Goal: Navigation & Orientation: Find specific page/section

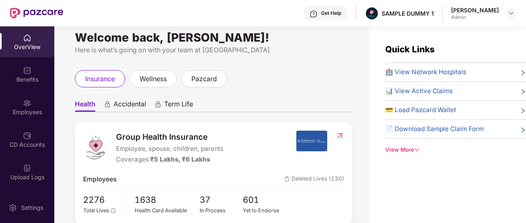
scroll to position [8, 0]
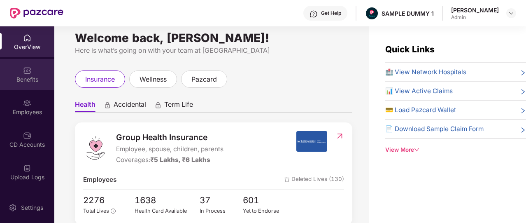
click at [35, 79] on div "Benefits" at bounding box center [27, 79] width 54 height 8
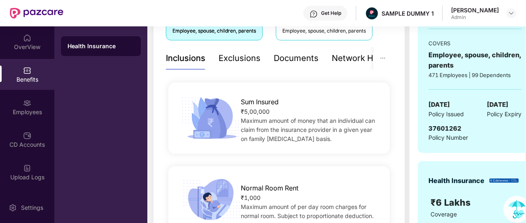
scroll to position [147, 0]
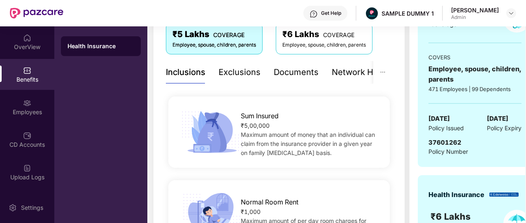
click at [294, 72] on div "Documents" at bounding box center [296, 72] width 45 height 13
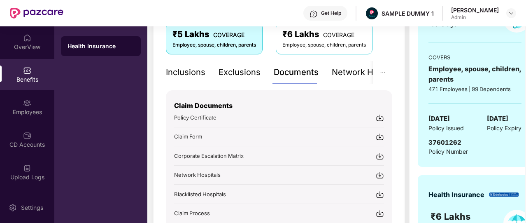
scroll to position [144, 0]
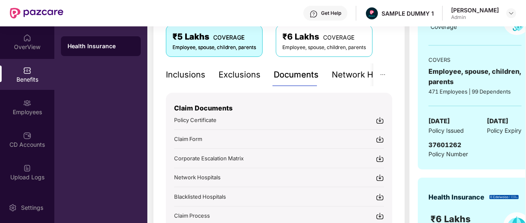
click at [358, 82] on div "Network Hospitals" at bounding box center [368, 74] width 72 height 23
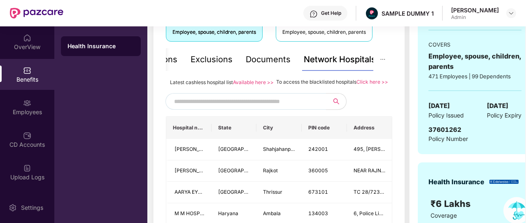
scroll to position [153, 0]
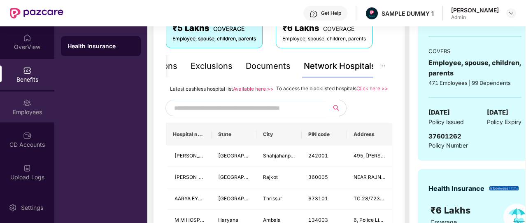
click at [16, 99] on div "Employees" at bounding box center [27, 106] width 54 height 31
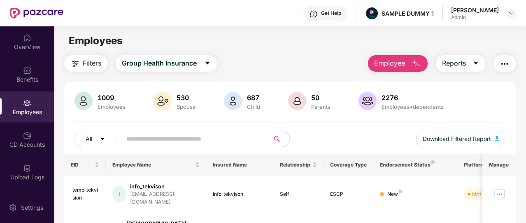
click at [418, 64] on img "button" at bounding box center [416, 64] width 10 height 10
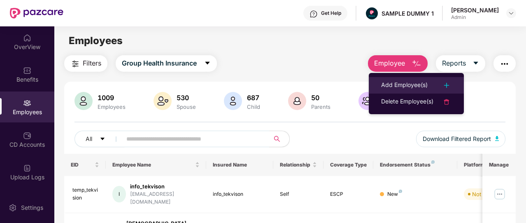
click at [416, 81] on div "Add Employee(s)" at bounding box center [404, 85] width 46 height 10
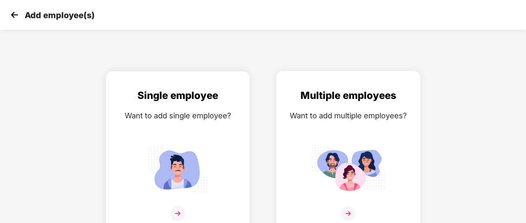
scroll to position [10, 0]
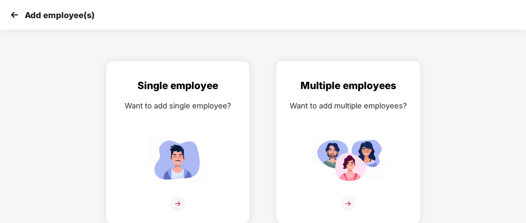
click at [348, 132] on div "Multiple employees Want to add multiple employees?" at bounding box center [348, 149] width 127 height 143
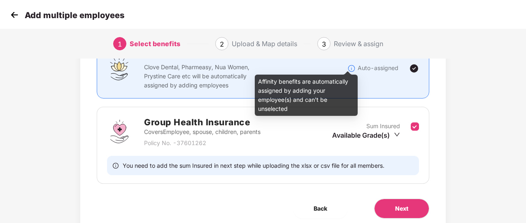
scroll to position [80, 0]
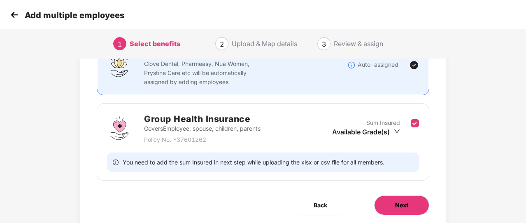
click at [395, 199] on button "Next" at bounding box center [401, 205] width 55 height 20
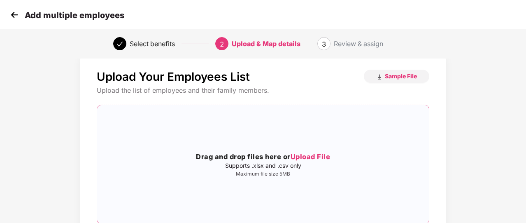
scroll to position [15, 0]
click at [16, 18] on img at bounding box center [14, 15] width 12 height 12
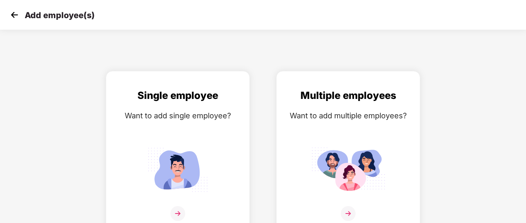
click at [16, 18] on img at bounding box center [14, 15] width 12 height 12
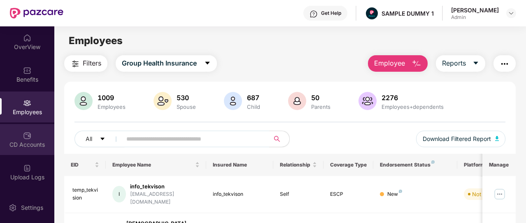
click at [35, 137] on div "CD Accounts" at bounding box center [27, 139] width 54 height 31
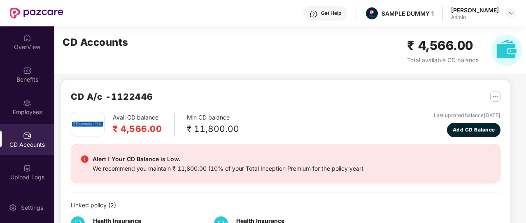
scroll to position [5, 0]
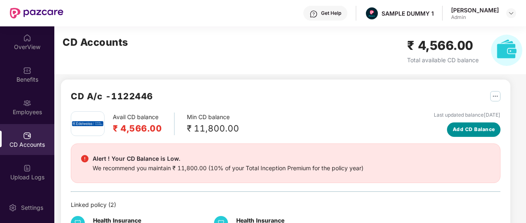
click at [458, 128] on span "Add CD Balance" at bounding box center [474, 129] width 42 height 8
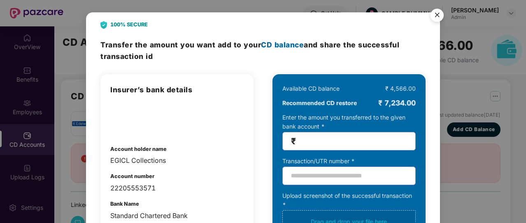
click at [438, 19] on img "Close" at bounding box center [436, 16] width 23 height 23
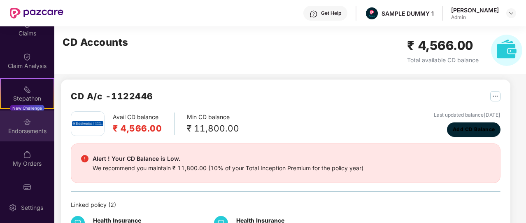
scroll to position [178, 0]
click at [29, 163] on div "My Orders" at bounding box center [27, 162] width 54 height 8
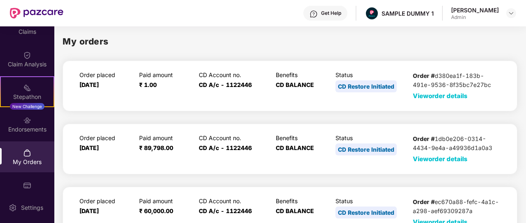
click at [439, 97] on span "View order details" at bounding box center [440, 96] width 55 height 8
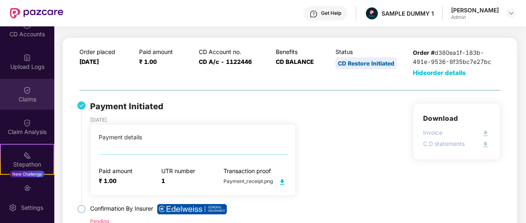
scroll to position [110, 0]
click at [28, 88] on img at bounding box center [27, 90] width 8 height 8
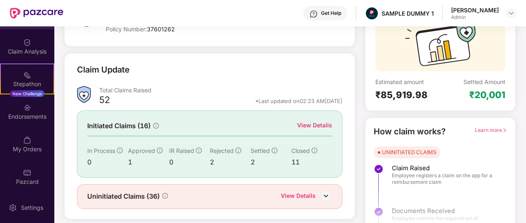
scroll to position [192, 0]
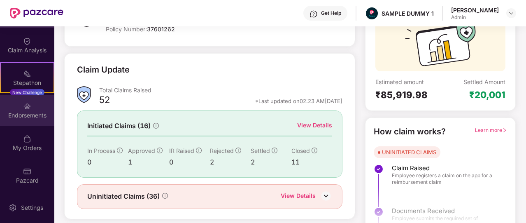
click at [25, 108] on img at bounding box center [27, 106] width 8 height 8
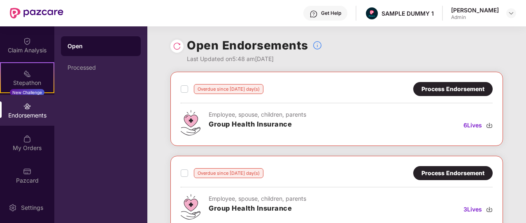
scroll to position [31, 0]
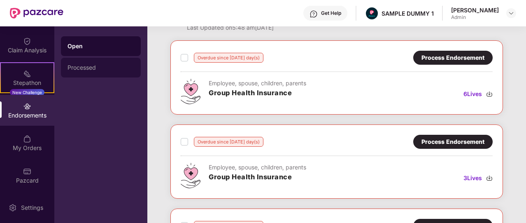
click at [95, 66] on div "Processed" at bounding box center [100, 67] width 67 height 7
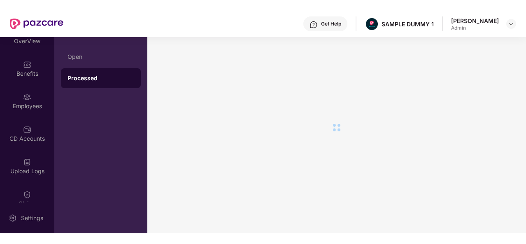
scroll to position [3, 0]
